Goal: Navigation & Orientation: Find specific page/section

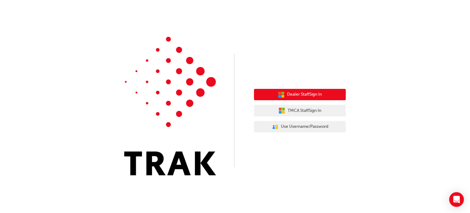
click at [299, 95] on span "Dealer Staff Sign In" at bounding box center [304, 94] width 35 height 7
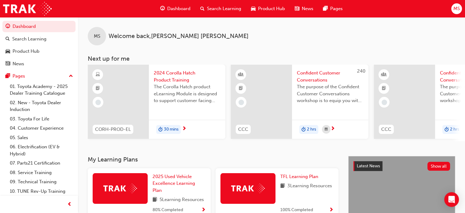
click at [174, 9] on span "Dashboard" at bounding box center [178, 8] width 23 height 7
click at [183, 5] on div "Dashboard" at bounding box center [175, 8] width 40 height 13
click at [182, 8] on span "Dashboard" at bounding box center [178, 8] width 23 height 7
click at [174, 8] on span "Dashboard" at bounding box center [178, 8] width 23 height 7
click at [275, 7] on span "Product Hub" at bounding box center [271, 8] width 27 height 7
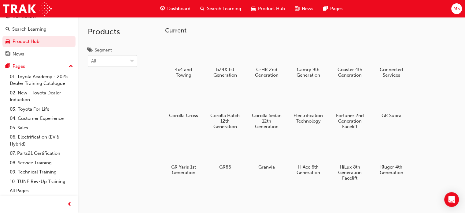
click at [183, 11] on span "Dashboard" at bounding box center [178, 8] width 23 height 7
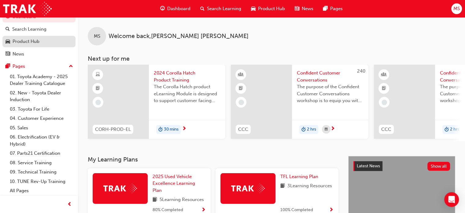
click at [27, 41] on div "Product Hub" at bounding box center [26, 41] width 27 height 7
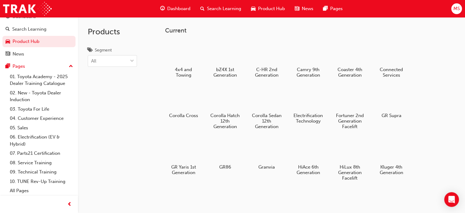
click at [173, 7] on span "Dashboard" at bounding box center [178, 8] width 23 height 7
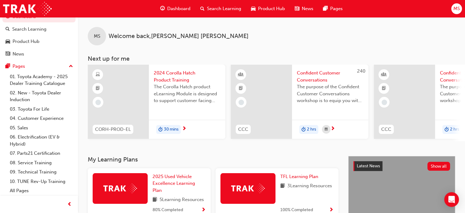
click at [362, 51] on div "MS Welcome back , Mohammed Sheikh Next up for me CORH-PROD-EL 2024 Corolla Hatc…" at bounding box center [271, 79] width 387 height 124
